Goal: Task Accomplishment & Management: Manage account settings

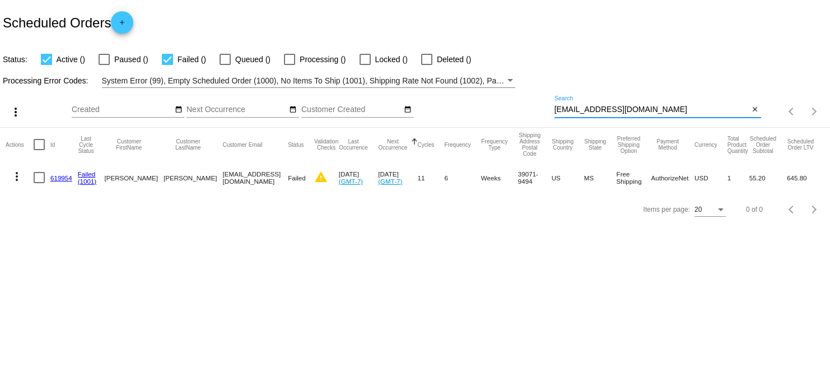
paste input "[EMAIL_ADDRESS][DOMAIN_NAME]"
drag, startPoint x: 687, startPoint y: 113, endPoint x: 468, endPoint y: 110, distance: 219.6
click at [468, 110] on div "more_vert Oct Jan Feb Mar [DATE]" at bounding box center [415, 108] width 830 height 40
click at [697, 102] on div "[EMAIL_ADDRESS][DOMAIN_NAME] Search" at bounding box center [651, 107] width 195 height 22
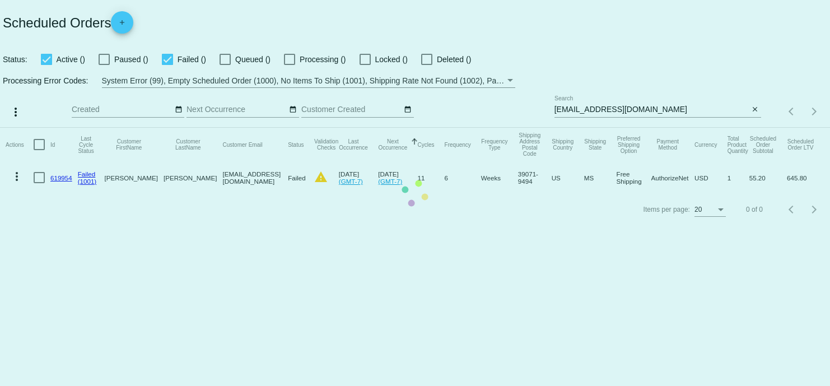
click at [687, 128] on mat-table "Actions Id Last Cycle Status Customer FirstName Customer LastName Customer Emai…" at bounding box center [415, 161] width 830 height 66
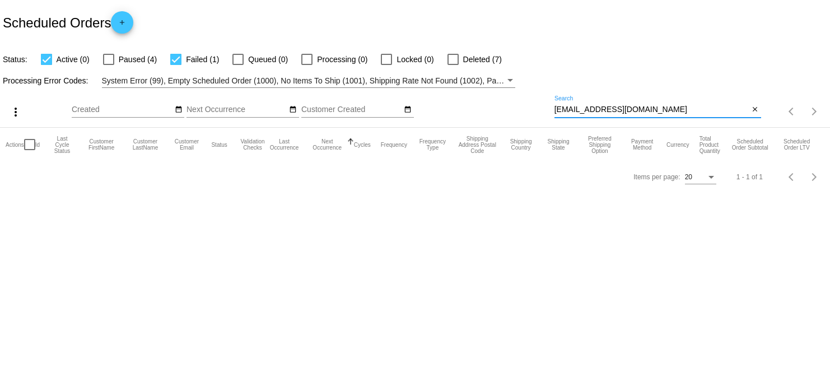
paste input "[EMAIL_ADDRESS][DOMAIN_NAME]"
drag, startPoint x: 666, startPoint y: 114, endPoint x: 467, endPoint y: 120, distance: 200.0
click at [467, 120] on div "more_vert Oct Jan Feb Mar [DATE]" at bounding box center [415, 108] width 830 height 40
type input "[EMAIL_ADDRESS][DOMAIN_NAME]"
click at [739, 115] on div "[EMAIL_ADDRESS][DOMAIN_NAME] Search" at bounding box center [651, 107] width 195 height 22
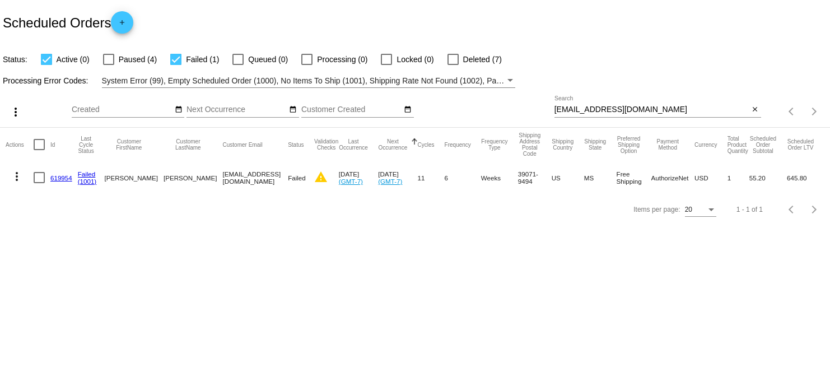
click at [68, 176] on link "619954" at bounding box center [61, 177] width 22 height 7
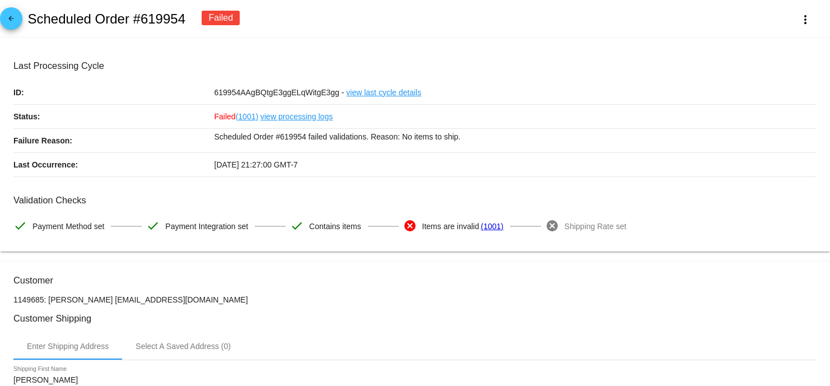
copy h2 "Scheduled Order #619954"
drag, startPoint x: 191, startPoint y: 21, endPoint x: 33, endPoint y: 15, distance: 158.1
click at [27, 14] on div "arrow_back Scheduled Order #619954 Failed more_vert" at bounding box center [415, 19] width 830 height 38
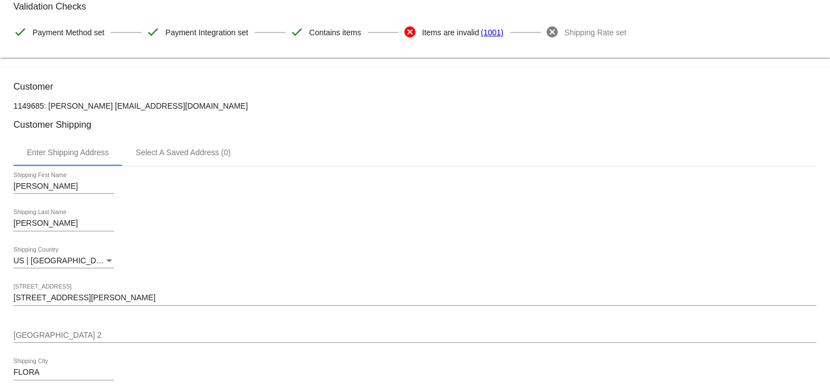
scroll to position [210, 0]
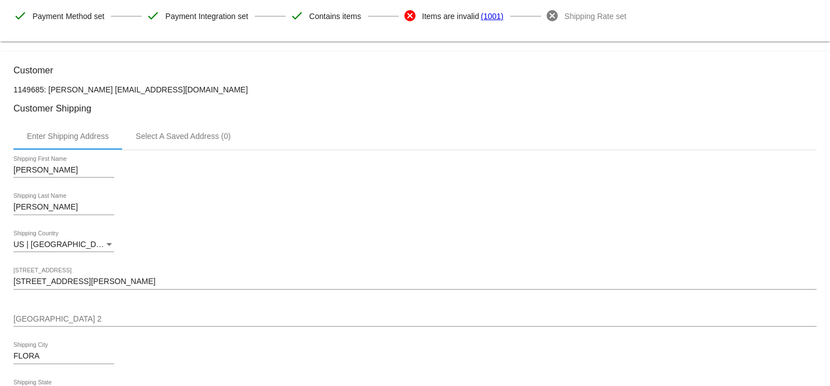
drag, startPoint x: 183, startPoint y: 86, endPoint x: 91, endPoint y: 82, distance: 91.4
copy p "[EMAIL_ADDRESS][DOMAIN_NAME]"
click at [88, 85] on p "1149685: [PERSON_NAME] [EMAIL_ADDRESS][DOMAIN_NAME]" at bounding box center [414, 89] width 803 height 9
drag, startPoint x: 91, startPoint y: 88, endPoint x: 48, endPoint y: 92, distance: 43.3
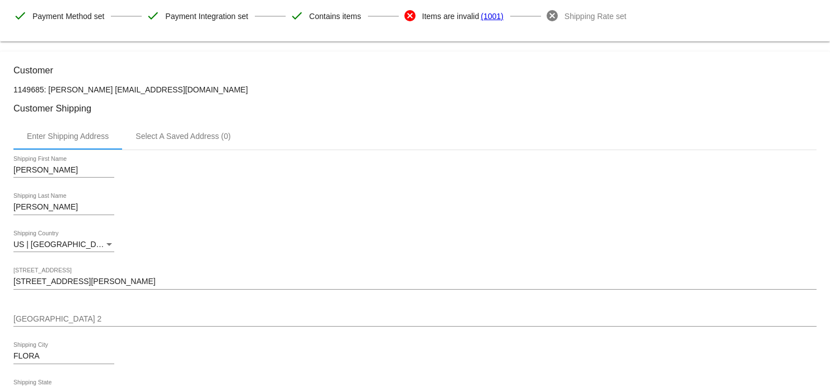
click at [48, 92] on p "1149685: [PERSON_NAME] [EMAIL_ADDRESS][DOMAIN_NAME]" at bounding box center [414, 89] width 803 height 9
copy p "[PERSON_NAME]"
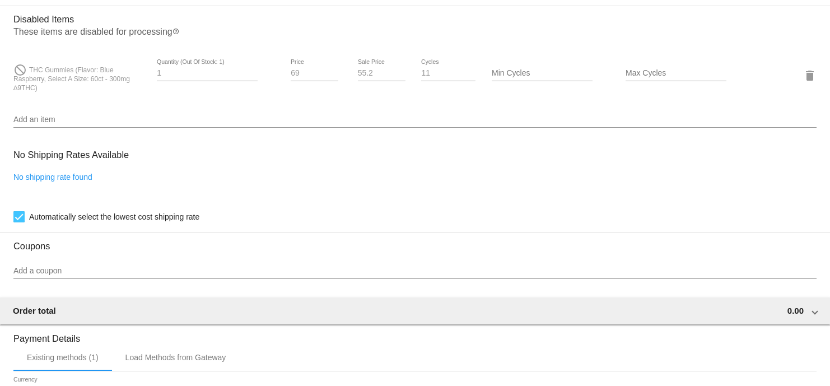
scroll to position [840, 0]
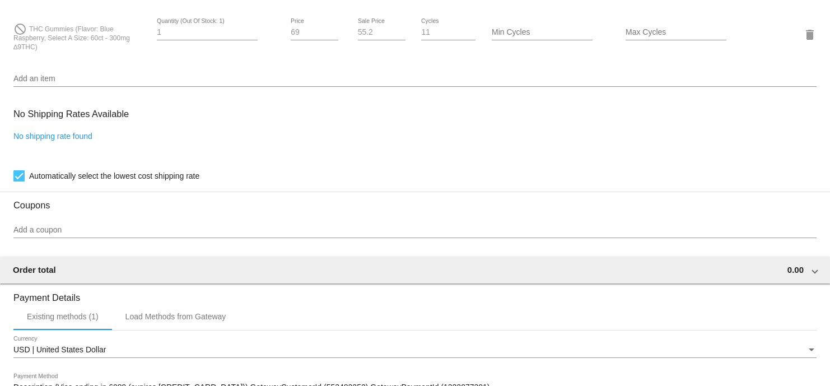
copy span "THC Gummies (Flavor: Blue Raspberry, Select A Size: 60ct - 300mg ∆9THC)"
drag, startPoint x: 31, startPoint y: 30, endPoint x: 44, endPoint y: 49, distance: 22.5
click at [44, 49] on div "do_not_disturb THC Gummies (Flavor: Blue Raspberry, Select A Size: 60ct - 300mg…" at bounding box center [80, 34] width 134 height 33
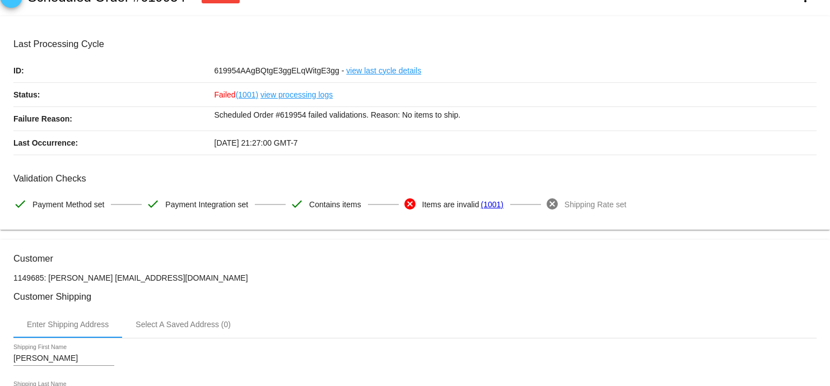
scroll to position [0, 0]
